Goal: Task Accomplishment & Management: Use online tool/utility

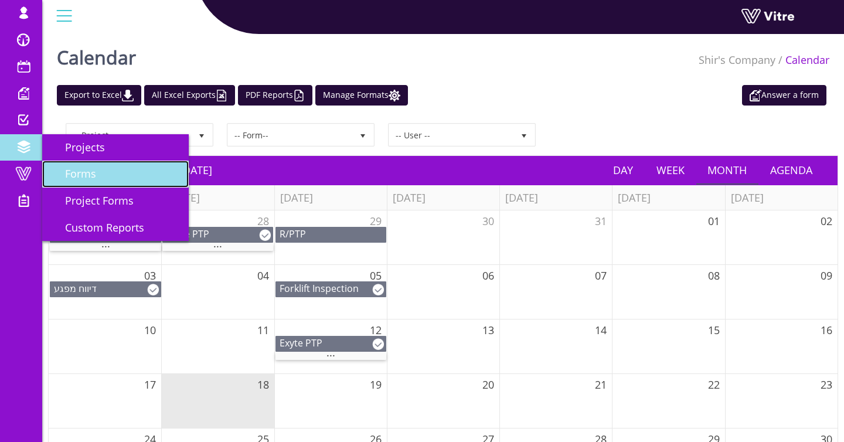
click at [66, 174] on span "Forms" at bounding box center [73, 173] width 45 height 14
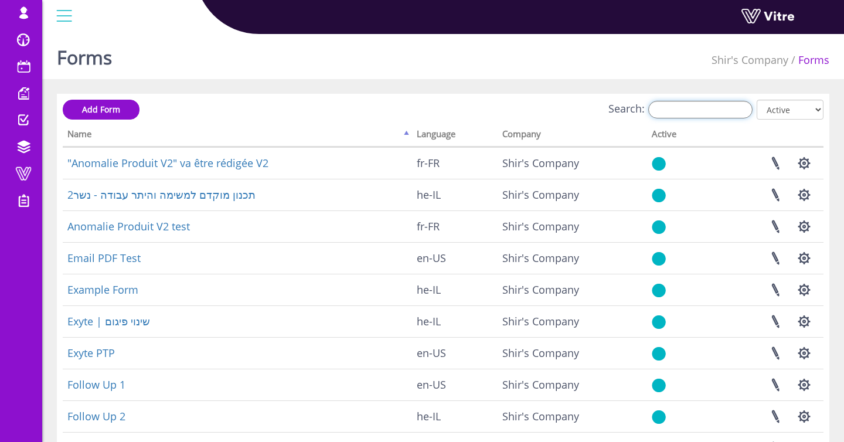
click at [687, 108] on input "Search:" at bounding box center [700, 110] width 104 height 18
type input "q"
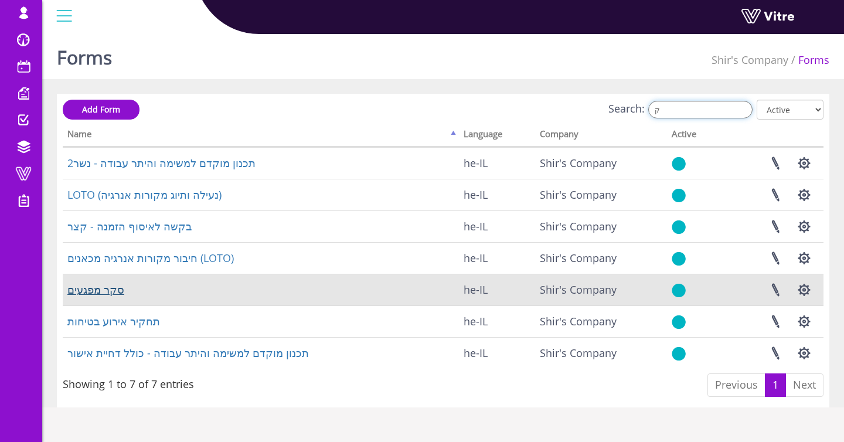
type input "ק"
click at [115, 288] on link "סקר מפגעים" at bounding box center [95, 289] width 57 height 14
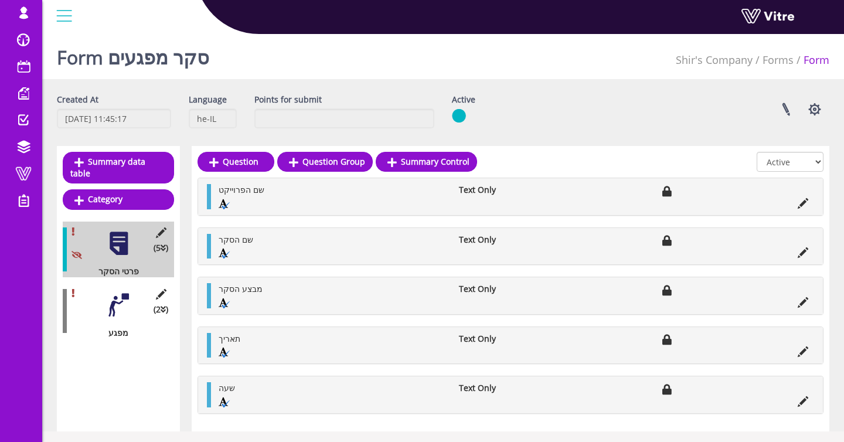
click at [115, 292] on div at bounding box center [118, 305] width 26 height 26
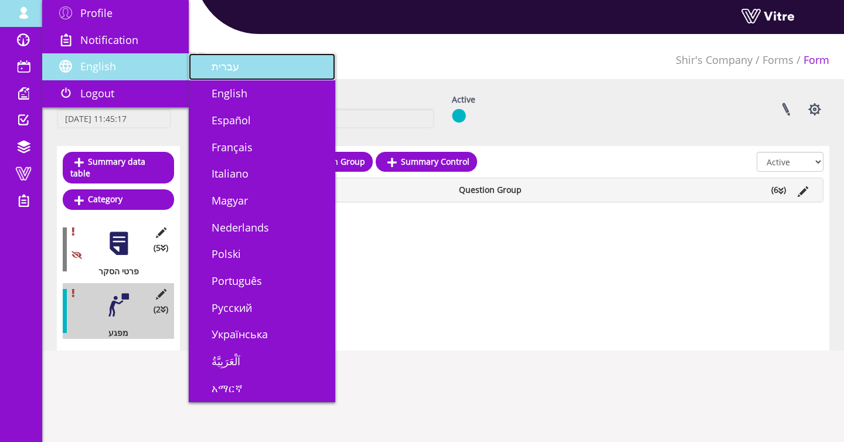
click at [212, 65] on span "עברית" at bounding box center [219, 66] width 42 height 14
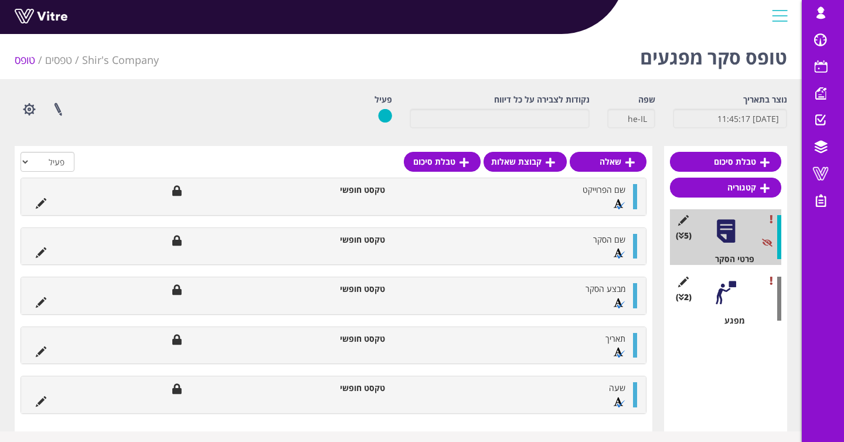
click at [738, 293] on div at bounding box center [726, 293] width 26 height 26
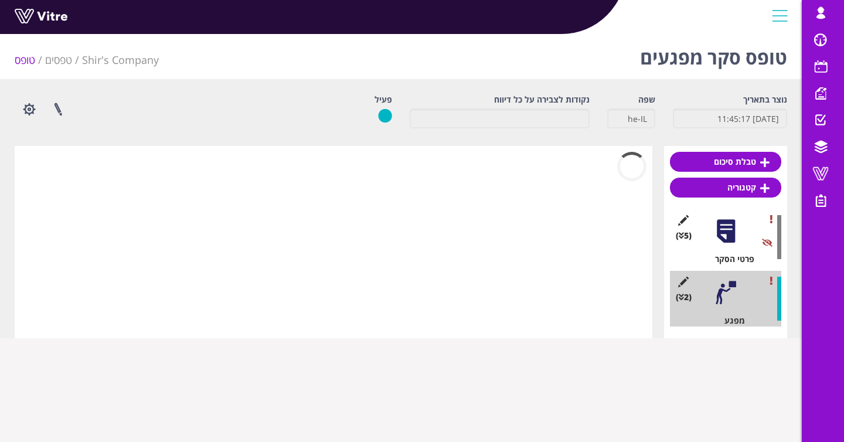
click at [738, 293] on div at bounding box center [726, 293] width 26 height 26
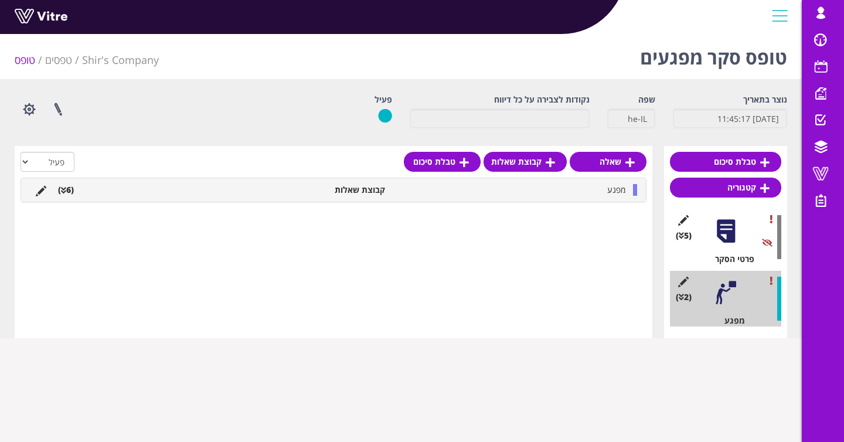
click at [584, 198] on div "מפגע קבוצת שאלות (6 )" at bounding box center [333, 189] width 625 height 23
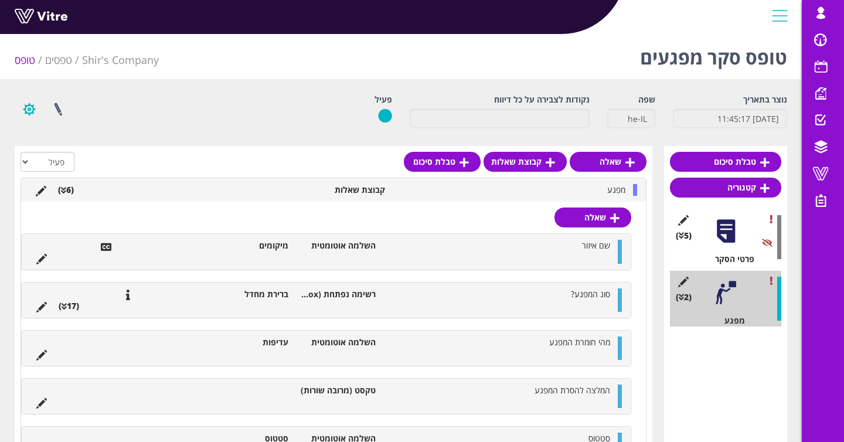
click at [28, 107] on button "button" at bounding box center [29, 109] width 29 height 31
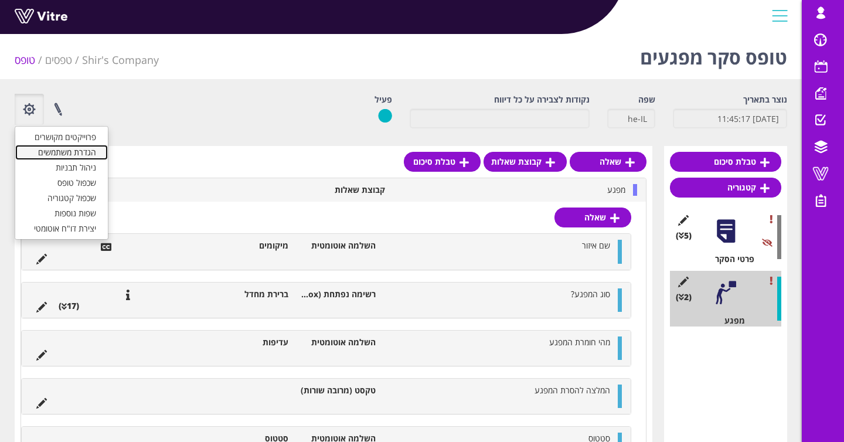
click at [82, 154] on link "הגדרת משתמשים" at bounding box center [61, 152] width 93 height 15
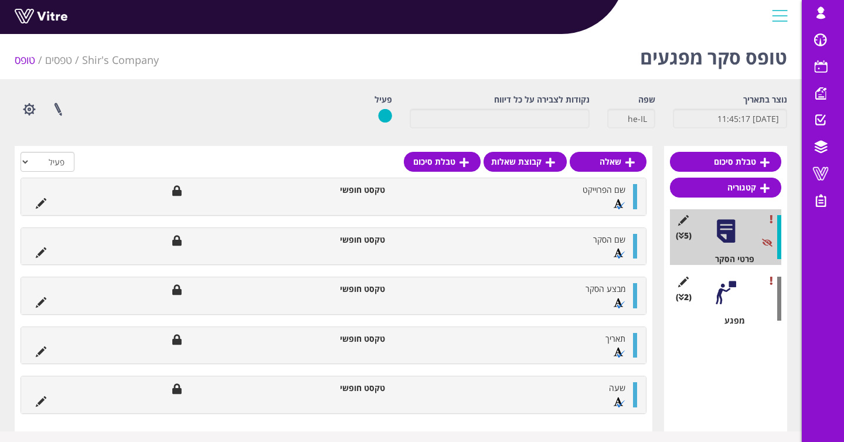
click at [730, 299] on div at bounding box center [726, 293] width 26 height 26
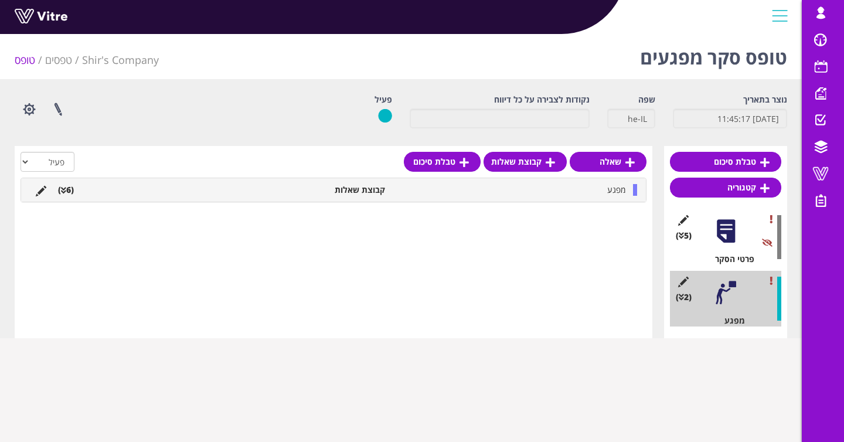
click at [559, 204] on div "שאלה קבוצת שאלות טבלת סיכום הכל פעיל לא פעיל מפגע קבוצת שאלות (6 ) שאלה שם איזו…" at bounding box center [334, 242] width 638 height 192
click at [551, 197] on div "מפגע קבוצת שאלות (6 )" at bounding box center [333, 189] width 625 height 23
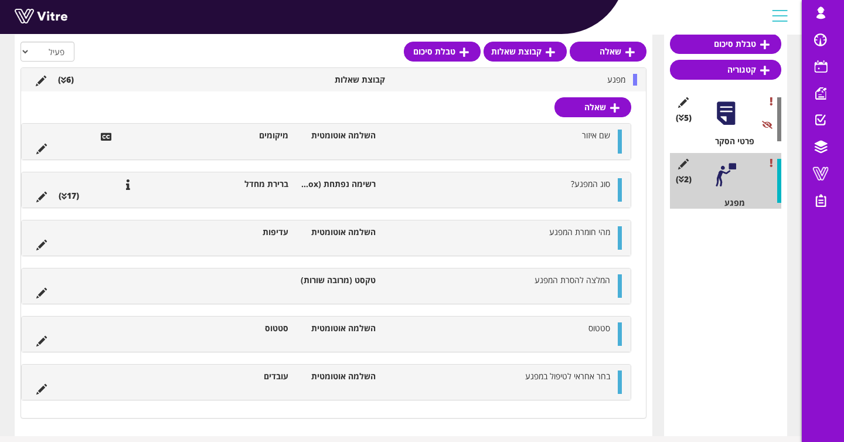
scroll to position [119, 0]
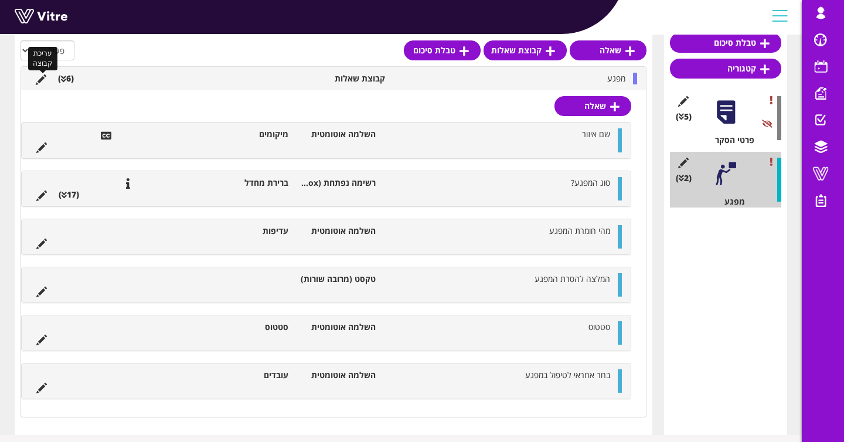
click at [43, 81] on icon at bounding box center [41, 79] width 11 height 11
